Goal: Information Seeking & Learning: Check status

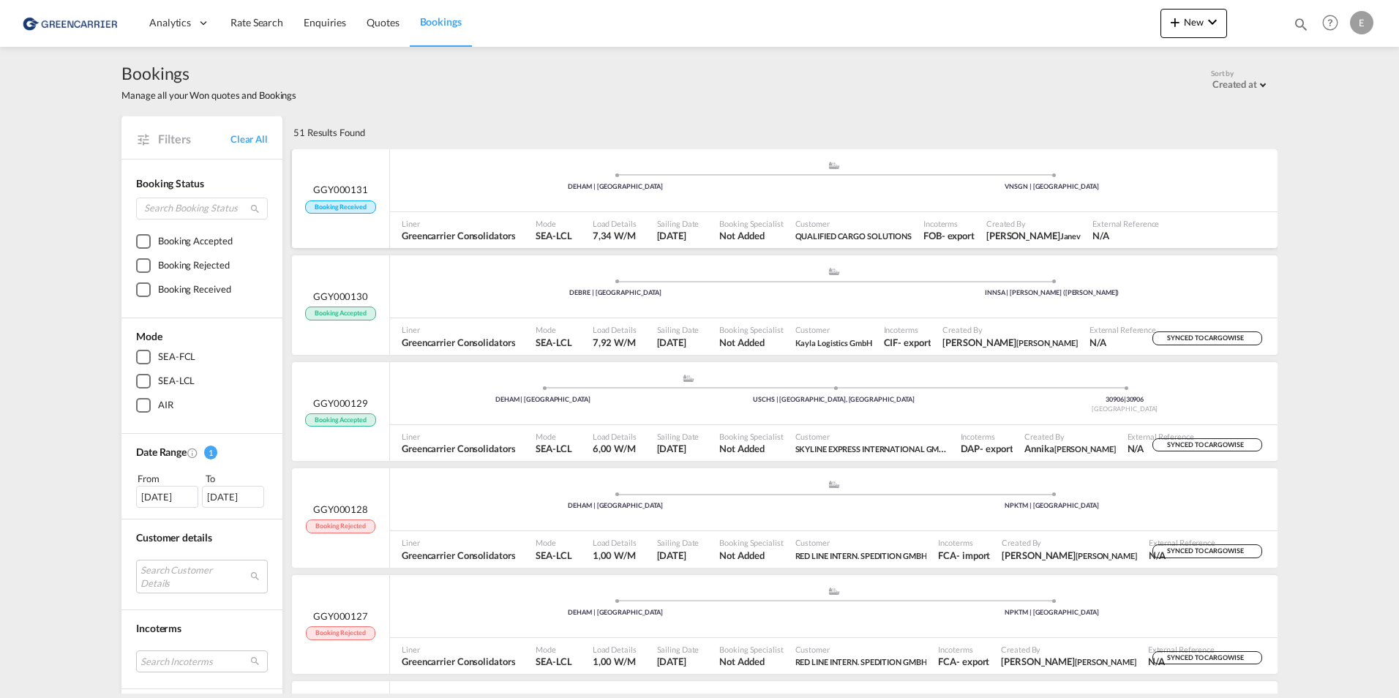
click at [338, 192] on span "GGY000131" at bounding box center [340, 189] width 55 height 13
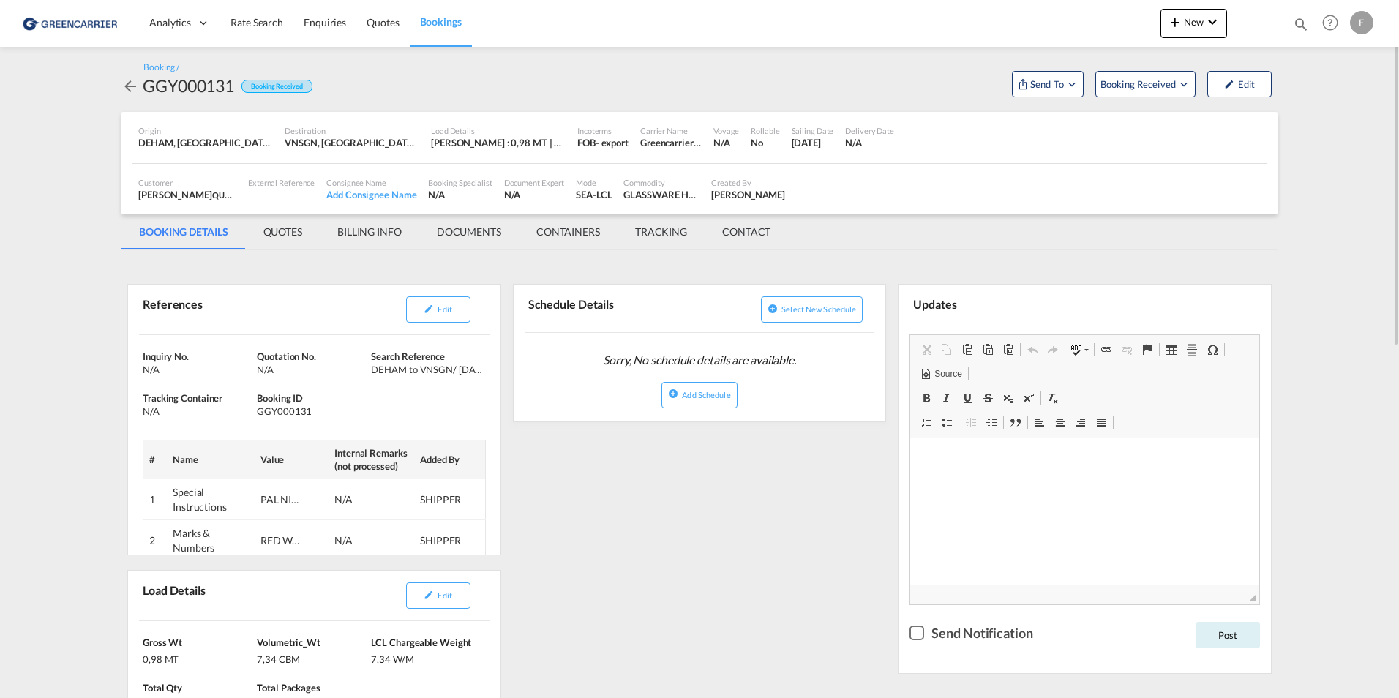
click at [181, 84] on div "GGY000131" at bounding box center [188, 85] width 91 height 23
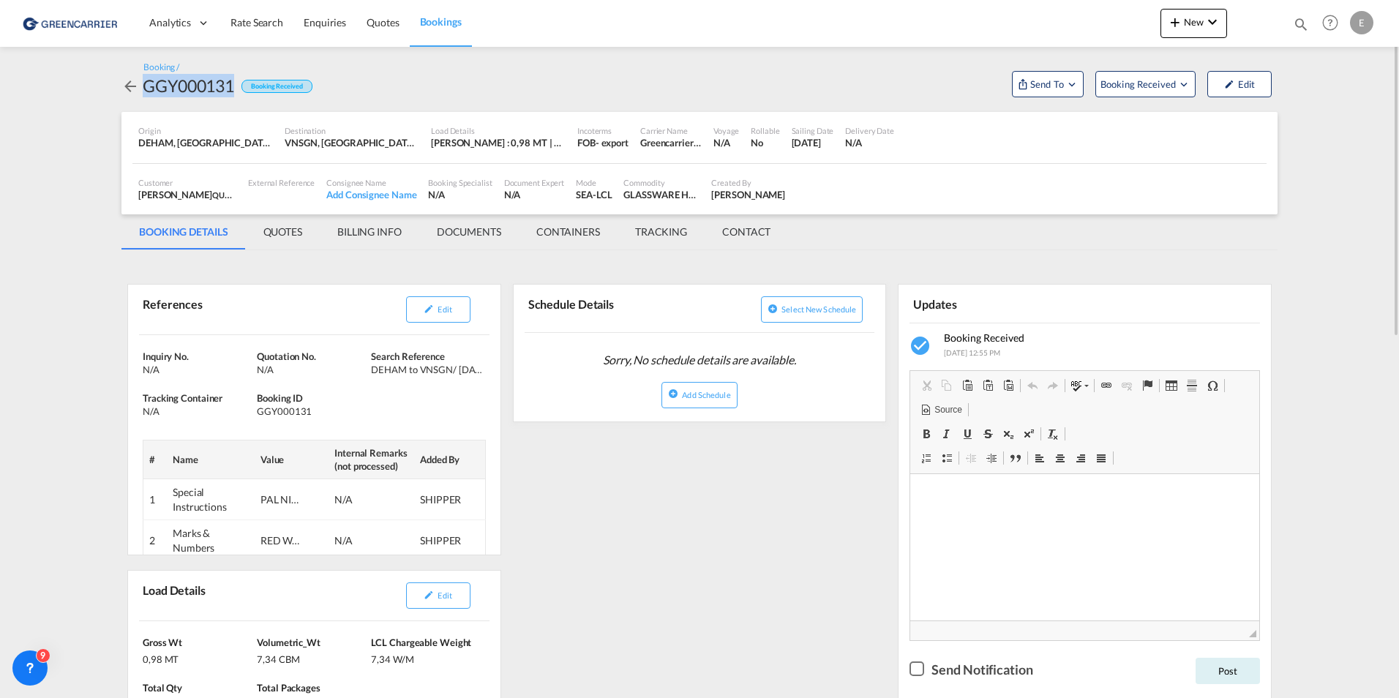
click at [181, 84] on div "GGY000131" at bounding box center [188, 85] width 91 height 23
copy div "GGY000131"
